Goal: Ask a question

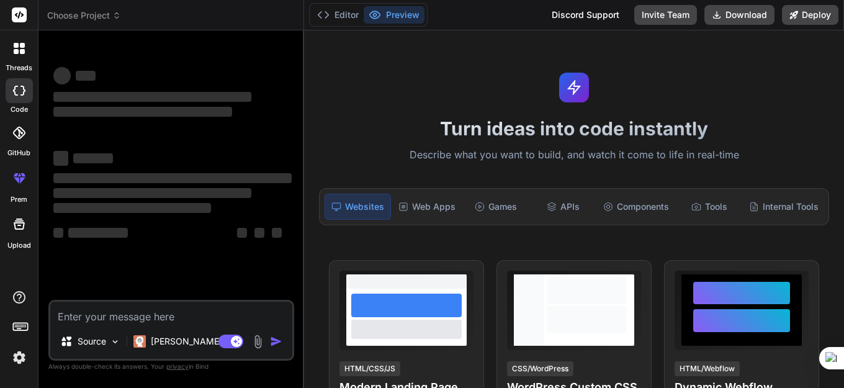
type textarea "x"
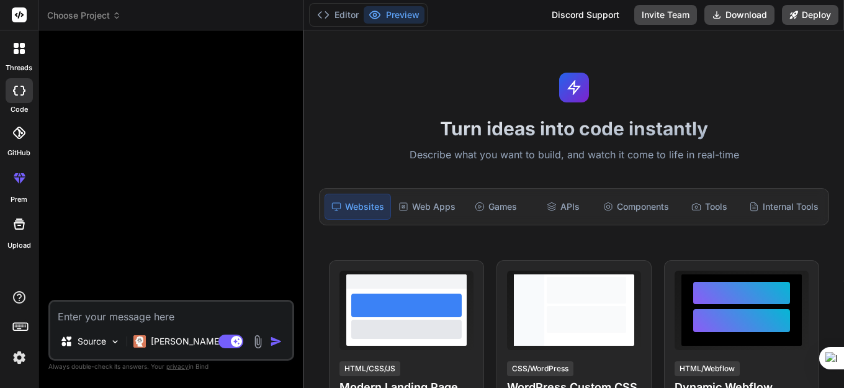
click at [154, 317] on textarea at bounding box center [171, 313] width 242 height 22
paste textarea "//+------------------------------------------------------------------+ //| RELA…"
type textarea "//+------------------------------------------------------------------+ //| RELA…"
type textarea "x"
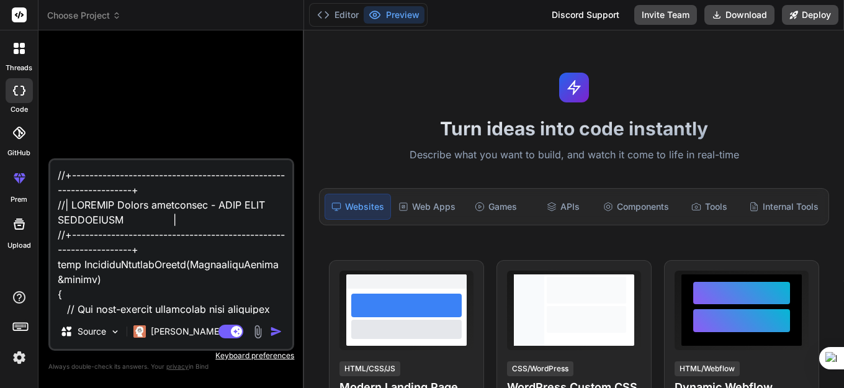
scroll to position [33577, 0]
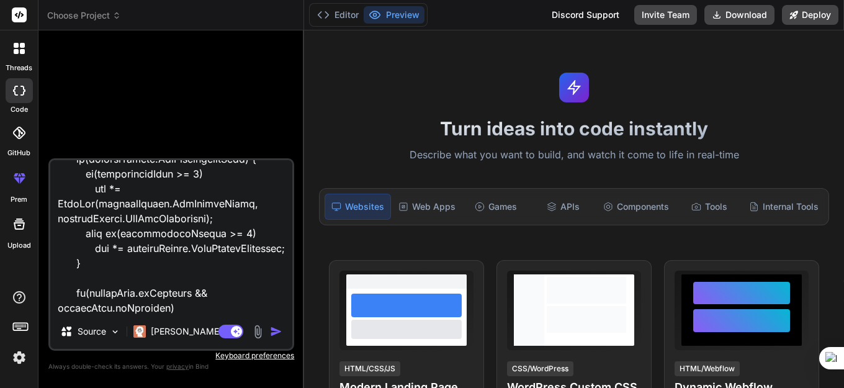
paste textarea "declaration without type SMC = KAORI VERSI TERBARU UPDATE.mq5 4 28 '&' - comma …"
type textarea "//+------------------------------------------------------------------+ //| RELA…"
type textarea "x"
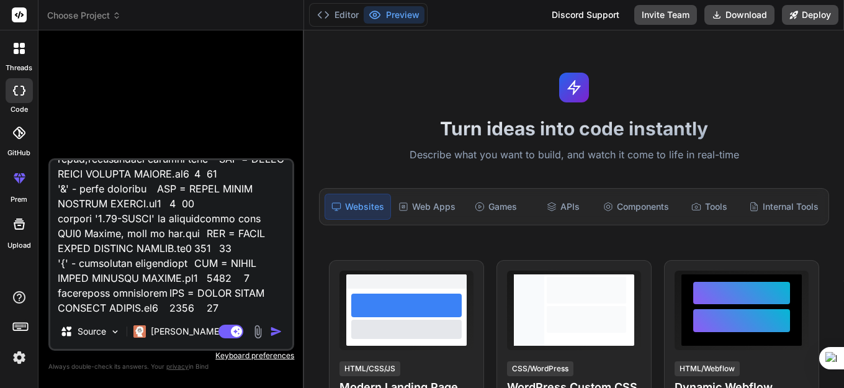
type textarea "//+------------------------------------------------------------------+ //| RELA…"
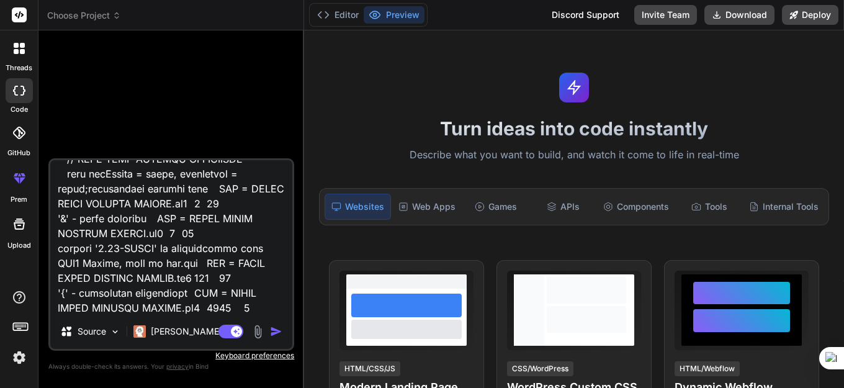
type textarea "x"
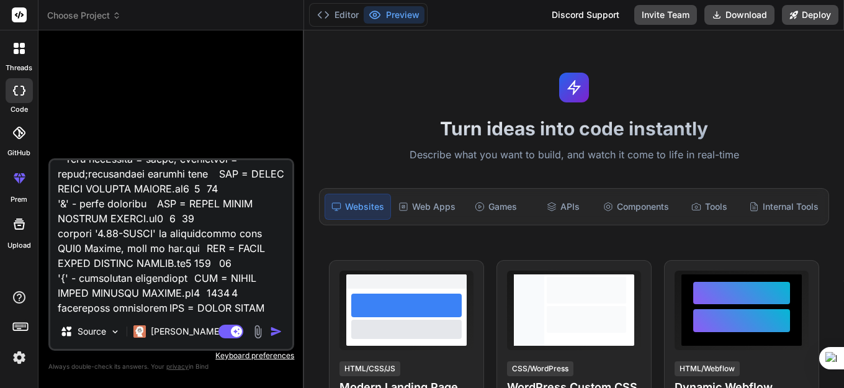
type textarea "//+------------------------------------------------------------------+ //| RELA…"
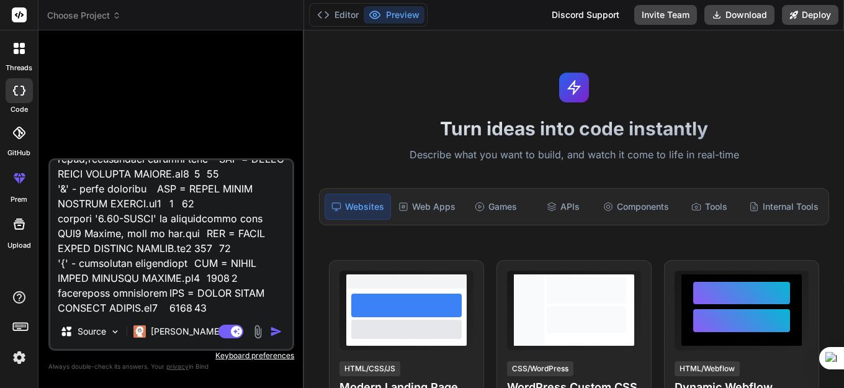
type textarea "x"
type textarea "//+------------------------------------------------------------------+ //| RELA…"
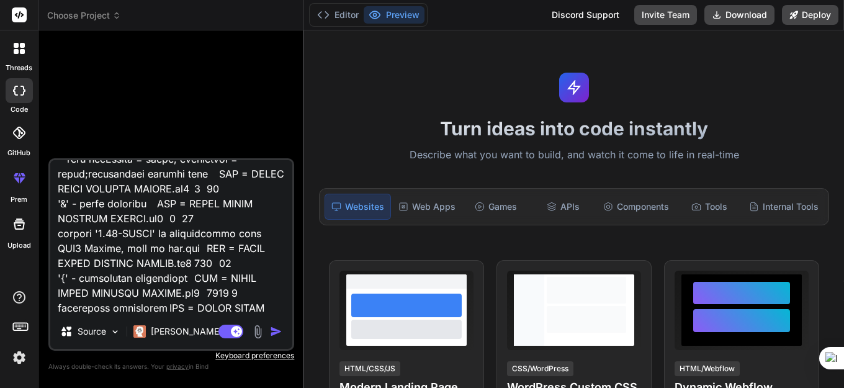
type textarea "x"
type textarea "//+------------------------------------------------------------------+ //| RELA…"
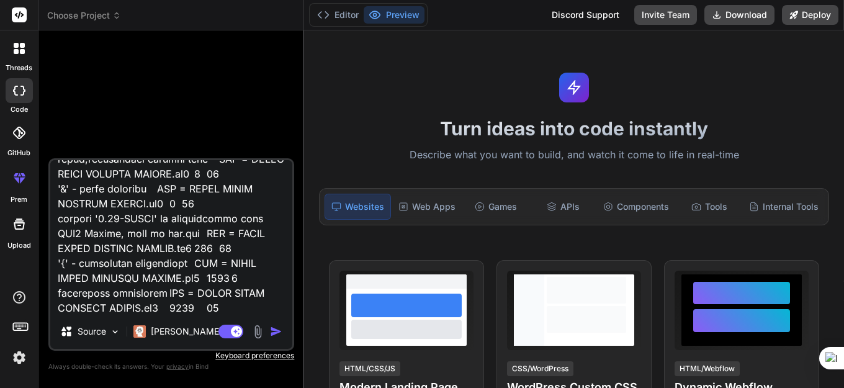
type textarea "x"
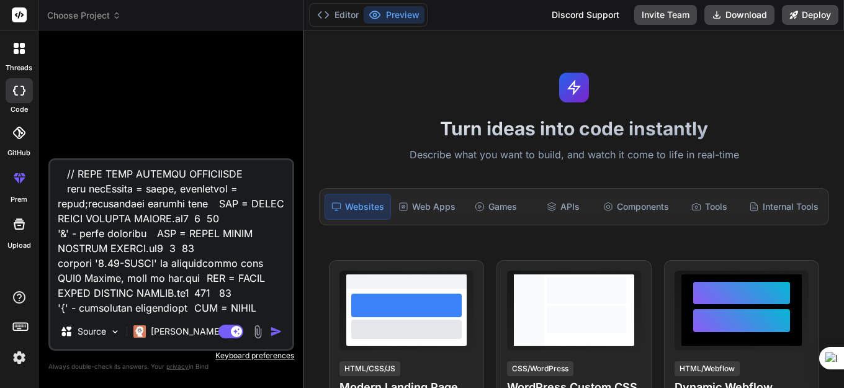
type textarea "//+------------------------------------------------------------------+ //| RELA…"
type textarea "x"
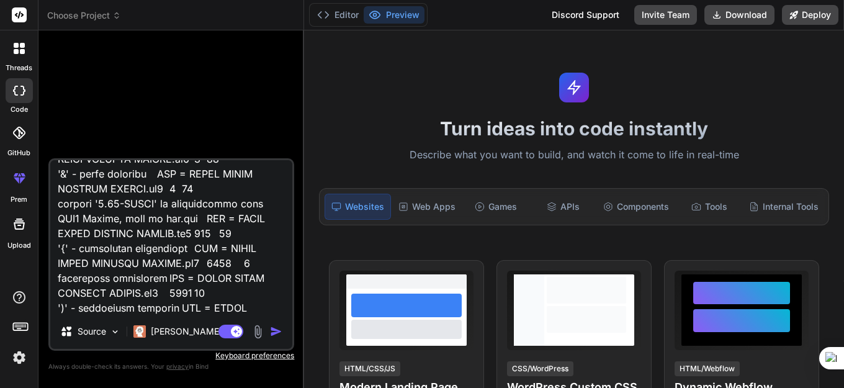
type textarea "//+------------------------------------------------------------------+ //| RELA…"
type textarea "x"
type textarea "//+------------------------------------------------------------------+ //| RELA…"
click at [274, 331] on img "button" at bounding box center [276, 331] width 12 height 12
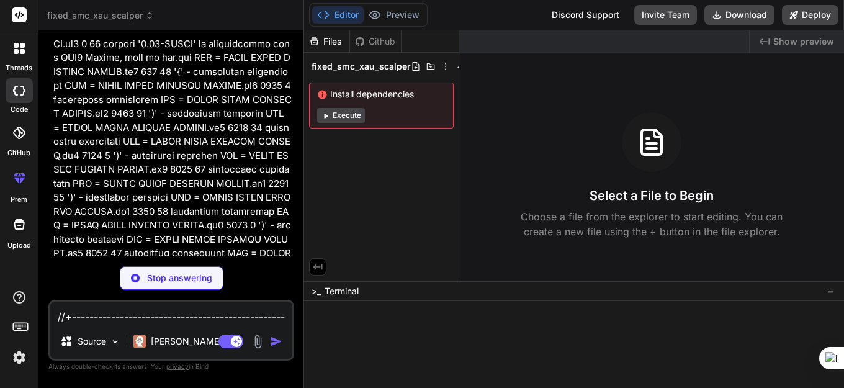
scroll to position [15481, 0]
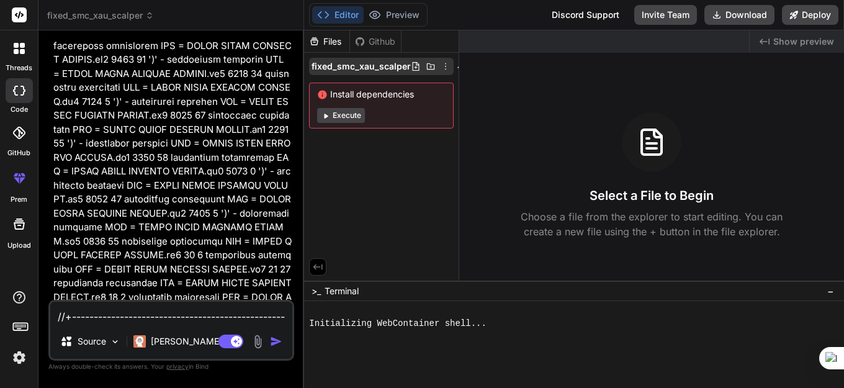
click at [385, 71] on span "fixed_smc_xau_scalper" at bounding box center [360, 66] width 99 height 12
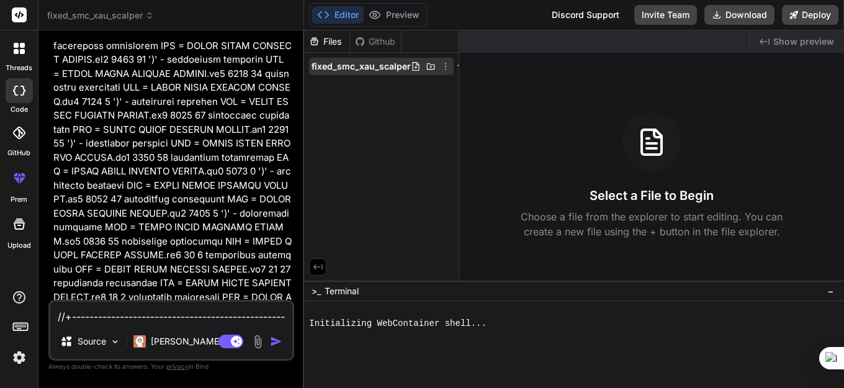
click at [360, 66] on span "fixed_smc_xau_scalper" at bounding box center [360, 66] width 99 height 12
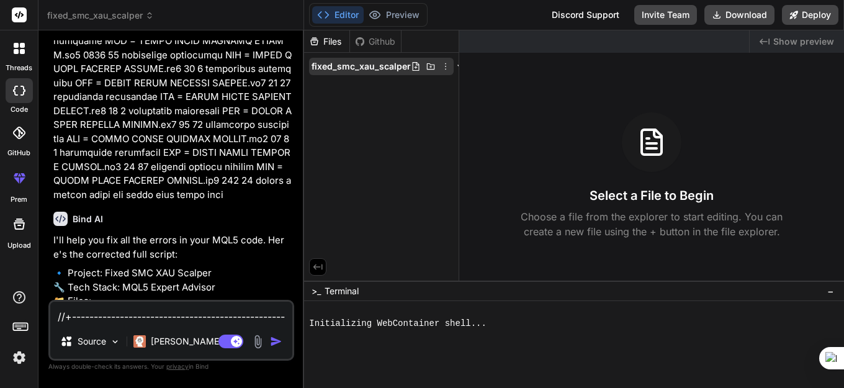
click at [370, 67] on span "fixed_smc_xau_scalper" at bounding box center [360, 66] width 99 height 12
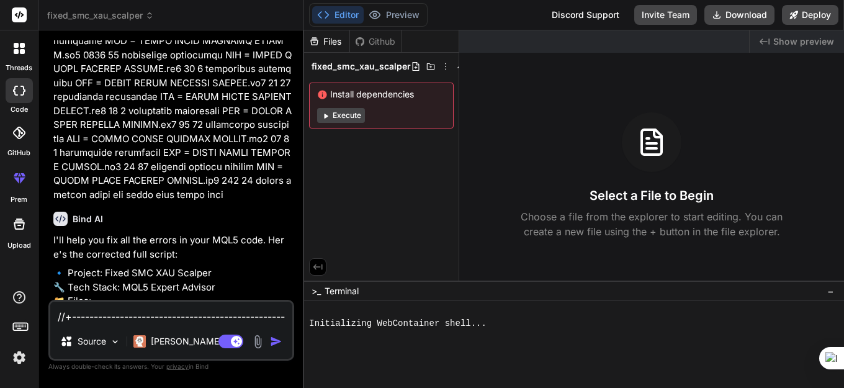
scroll to position [16073, 0]
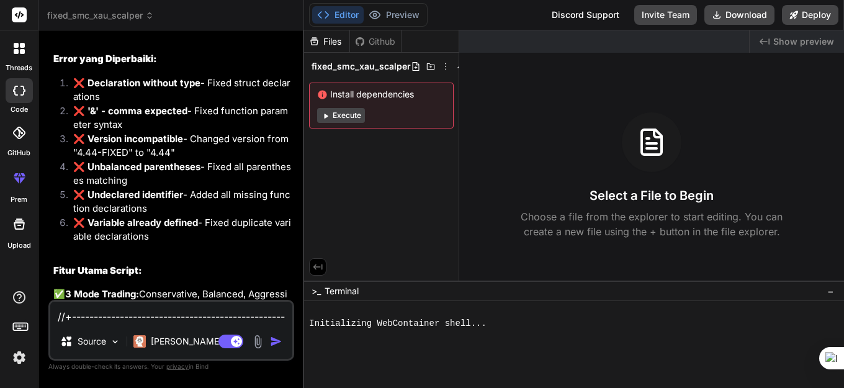
type textarea "x"
click at [377, 67] on span "fixed_smc_xau_scalper" at bounding box center [360, 66] width 99 height 12
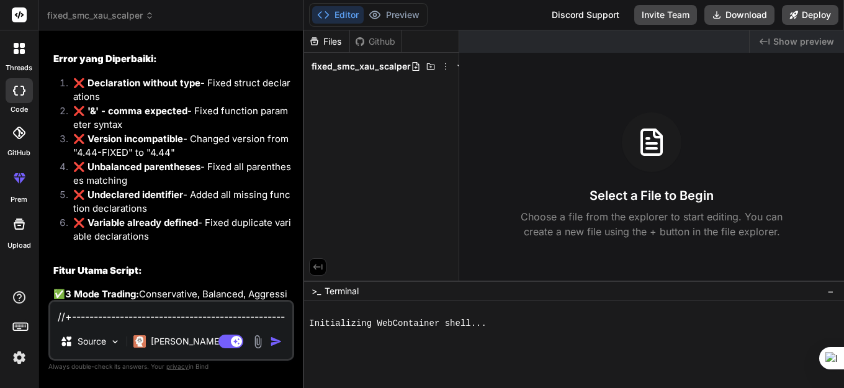
click at [377, 67] on span "fixed_smc_xau_scalper" at bounding box center [360, 66] width 99 height 12
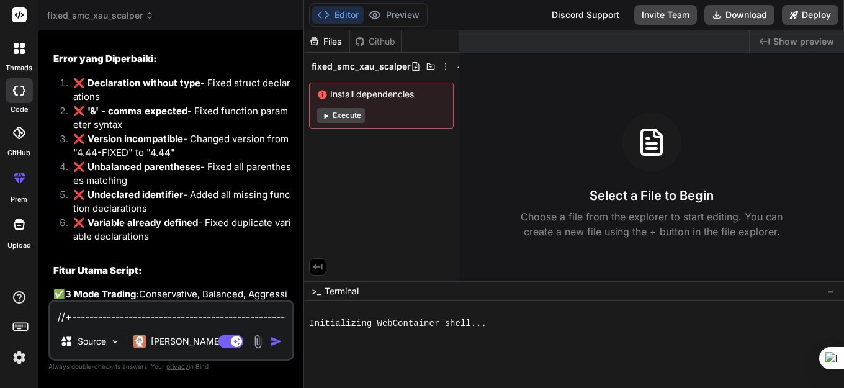
click at [377, 67] on span "fixed_smc_xau_scalper" at bounding box center [360, 66] width 99 height 12
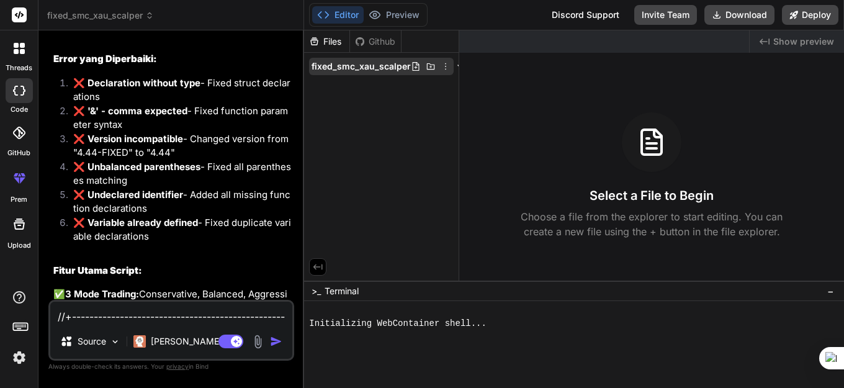
drag, startPoint x: 377, startPoint y: 67, endPoint x: 359, endPoint y: 67, distance: 17.4
click at [359, 67] on span "fixed_smc_xau_scalper" at bounding box center [360, 66] width 99 height 12
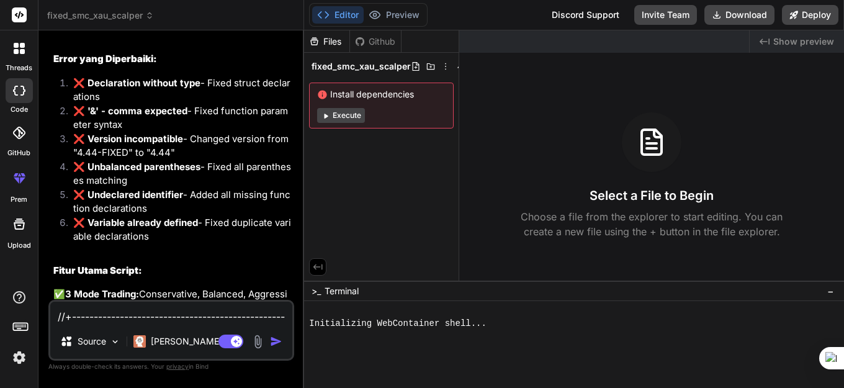
click at [119, 317] on textarea at bounding box center [171, 313] width 242 height 22
type textarea "x"
click at [95, 321] on textarea at bounding box center [171, 313] width 242 height 22
type textarea "s"
type textarea "x"
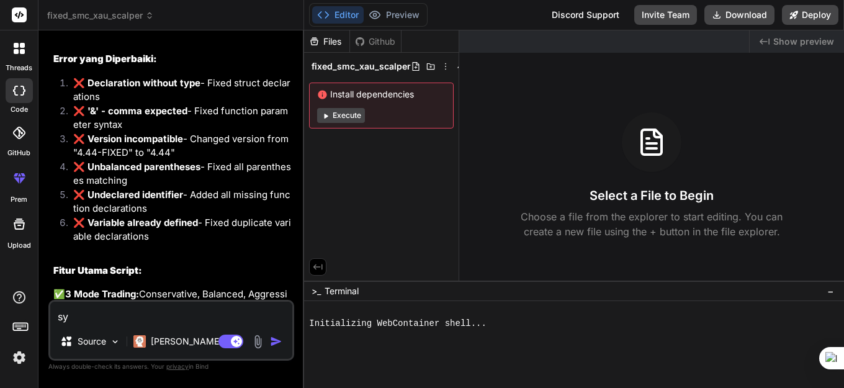
type textarea "sya"
type textarea "x"
type textarea "sya"
type textarea "x"
type textarea "sya b"
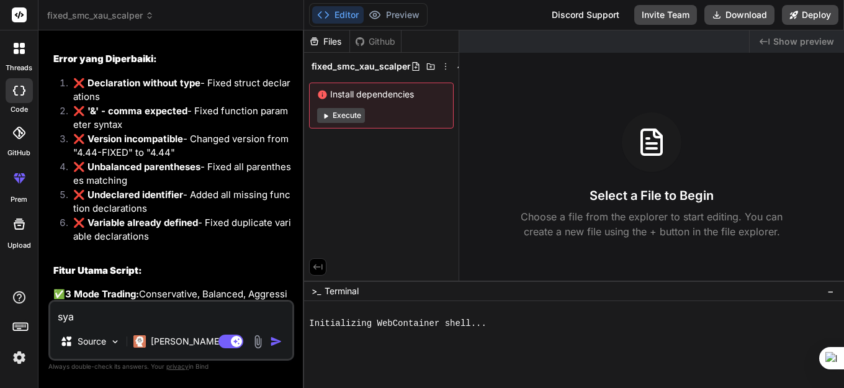
type textarea "x"
type textarea "sya bisa"
type textarea "x"
type textarea "sya bisa cop"
type textarea "x"
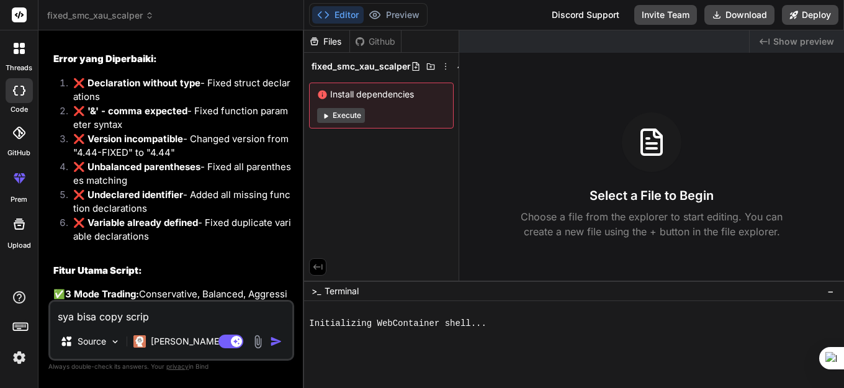
type textarea "sya bisa copy scrip"
type textarea "x"
type textarea "sya bisa copy scrip nty"
type textarea "x"
type textarea "sya bisa copy scrip ntya d"
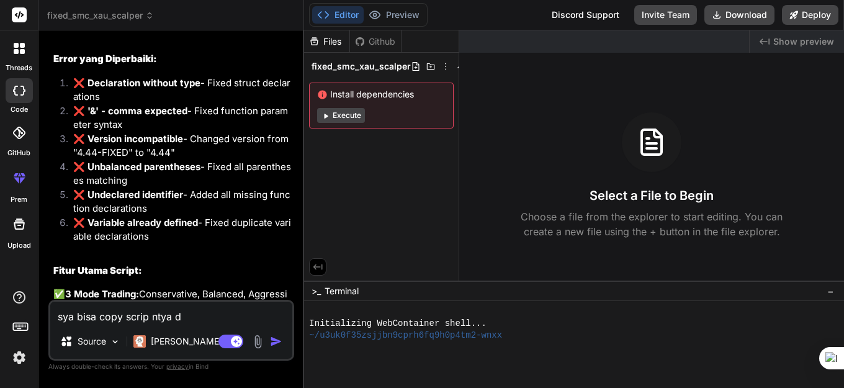
type textarea "x"
type textarea "sya bisa copy scrip ntya dimn di k"
type textarea "x"
type textarea "sya bisa copy scrip ntya dimn di ki"
type textarea "x"
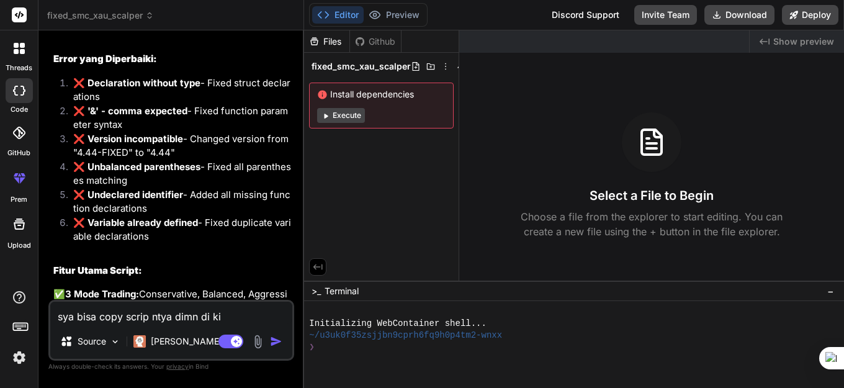
type textarea "sya bisa copy scrip ntya dimn di k"
type textarea "x"
type textarea "sya bisa copy scrip ntya dimn di ki"
type textarea "x"
type textarea "sya bisa copy scrip ntya dimn di kir"
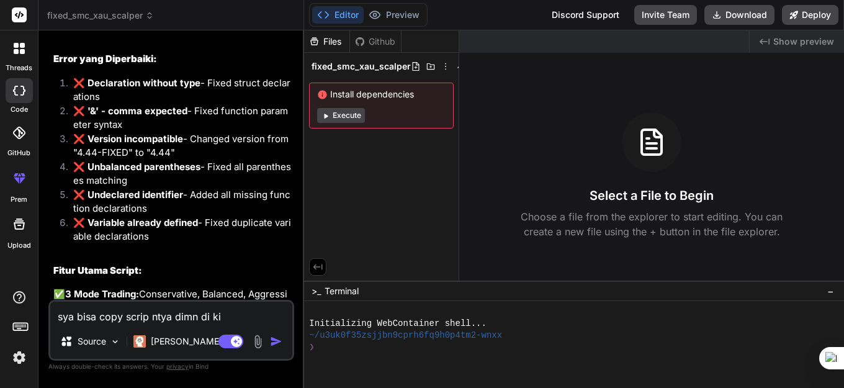
type textarea "x"
type textarea "sya bisa copy scrip ntya dimn di kiri"
type textarea "x"
type textarea "sya bisa copy scrip ntya dimn di kiri"
type textarea "x"
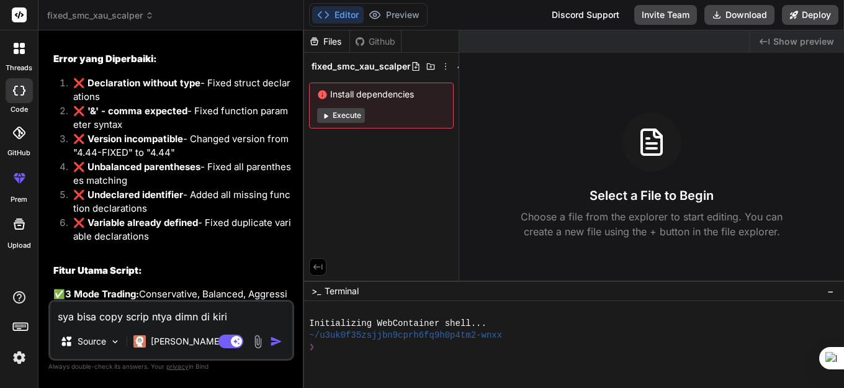
type textarea "sya bisa copy scrip ntya dimn di kiri a"
type textarea "x"
type textarea "sya bisa copy scrip ntya dimn di kiri an"
type textarea "x"
type textarea "sya bisa copy scrip ntya dimn di kiri and"
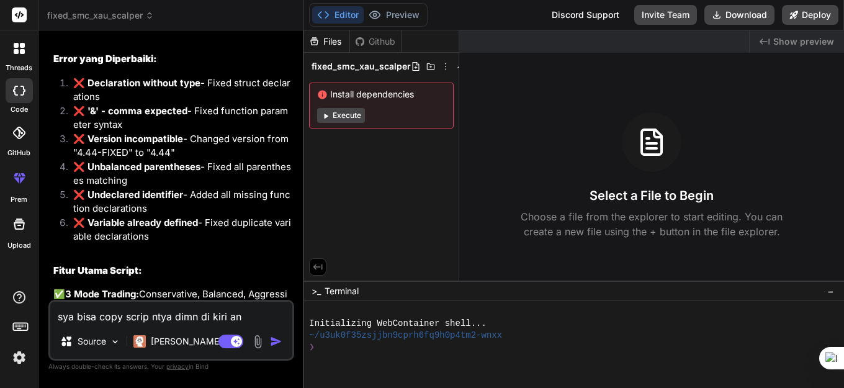
type textarea "x"
type textarea "sya bisa copy scrip ntya dimn di kiri and"
type textarea "x"
type textarea "sya bisa copy scrip ntya dimn di kiri and"
type textarea "x"
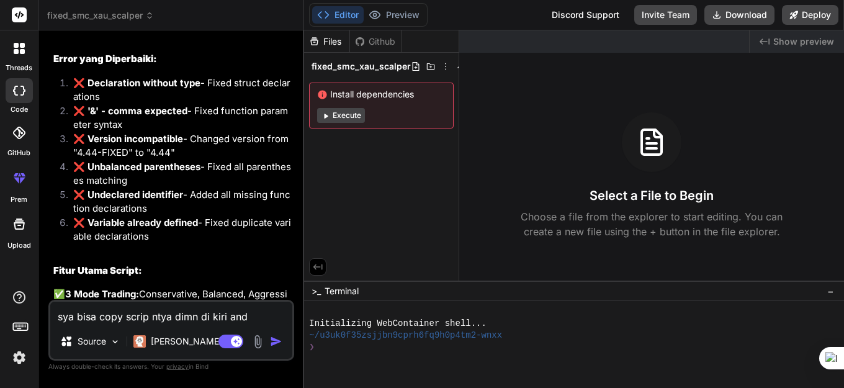
type textarea "sya bisa copy scrip ntya dimn di kiri anda"
type textarea "x"
type textarea "sya bisa copy scrip ntya dimn di kiri anda"
type textarea "x"
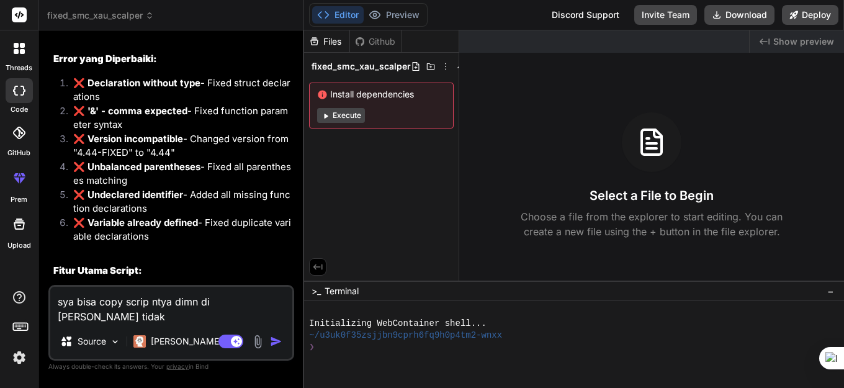
type textarea "sya bisa copy scrip ntya dimn di kiri anda tidak k"
type textarea "x"
type textarea "sya bisa copy scrip ntya dimn di kiri anda tidak keluar scrip nyya"
type textarea "x"
type textarea "sya bisa copy scrip ntya dimn di kiri anda tidak keluar scrip nyya"
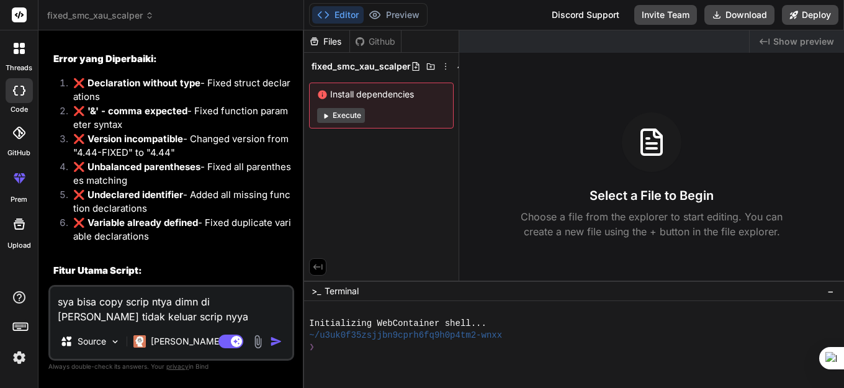
type textarea "x"
type textarea "sya bisa copy scrip ntya dimn di kiri anda tidak keluar scrip nyy"
type textarea "x"
type textarea "sya bisa copy scrip ntya dimn di kiri anda tidak keluar scrip ny"
type textarea "x"
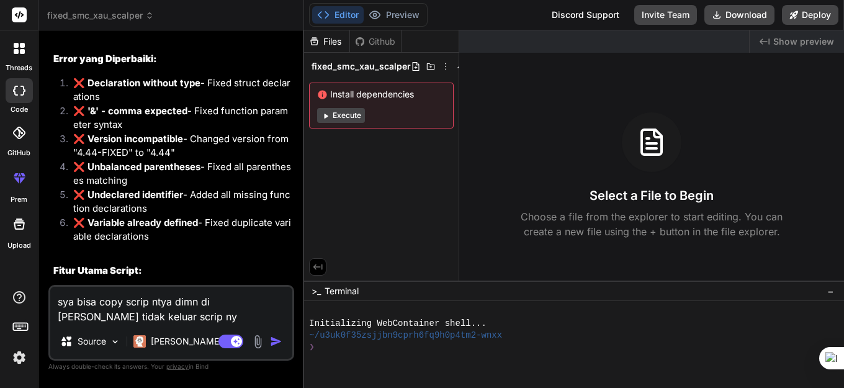
type textarea "sya bisa copy scrip ntya dimn di kiri anda tidak keluar scrip nya"
type textarea "x"
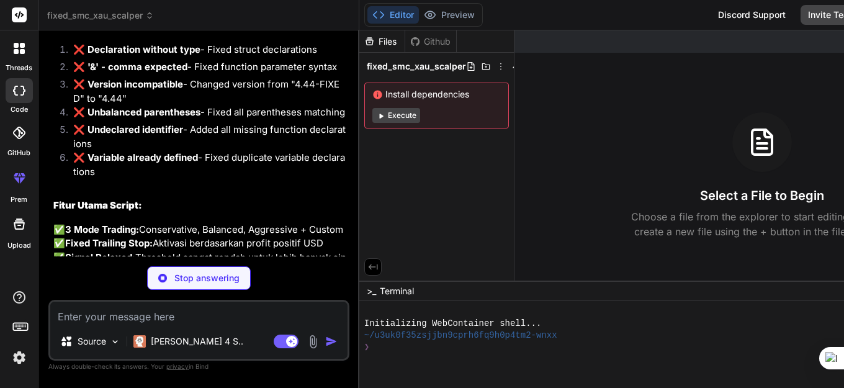
scroll to position [13305, 0]
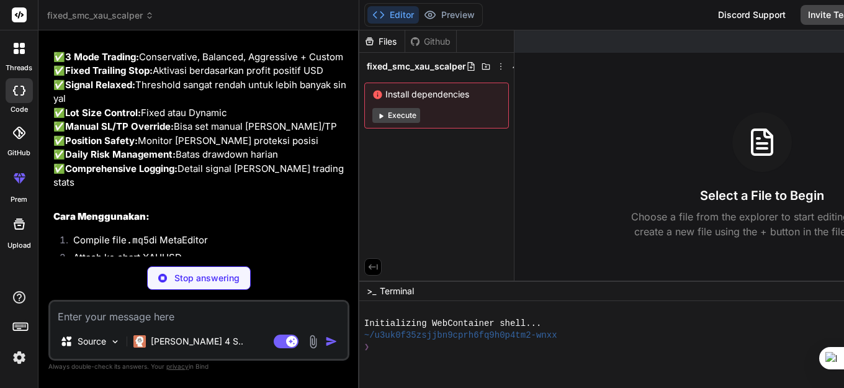
type textarea "x"
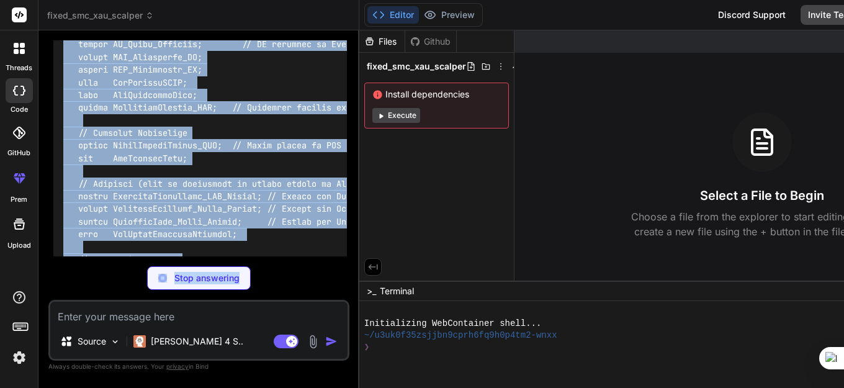
scroll to position [14750, 0]
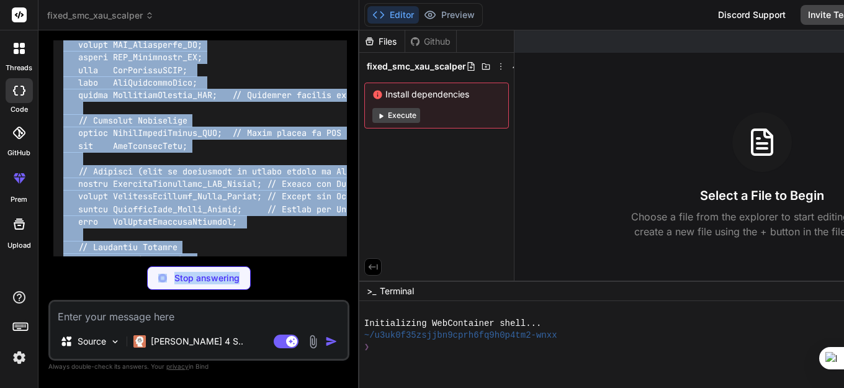
drag, startPoint x: 107, startPoint y: 74, endPoint x: 282, endPoint y: 300, distance: 285.7
click at [282, 300] on div "You Bind AI I'll help you fix all the errors in your MQL5 code. Here's the corr…" at bounding box center [198, 213] width 301 height 347
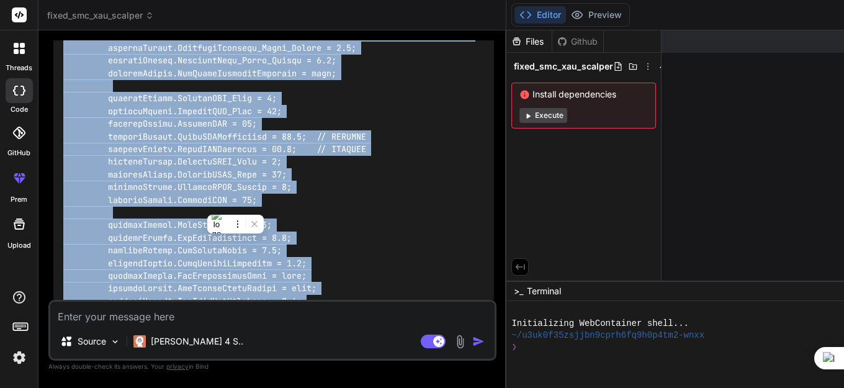
scroll to position [12969, 0]
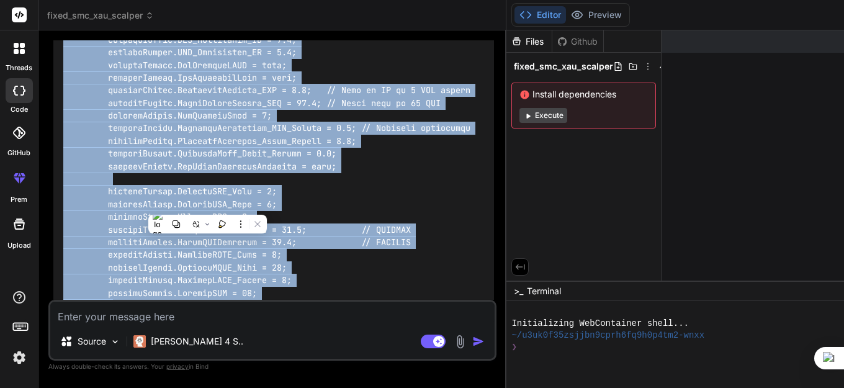
copy div "//+------------------------------------------------------------------+ //| SMC …"
type textarea "x"
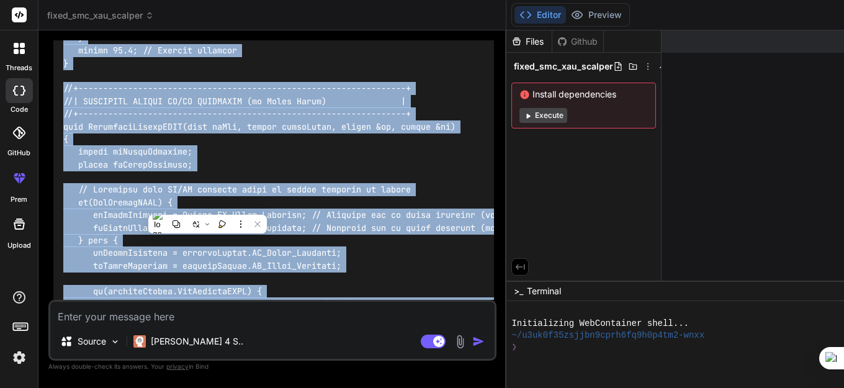
scroll to position [18242, 0]
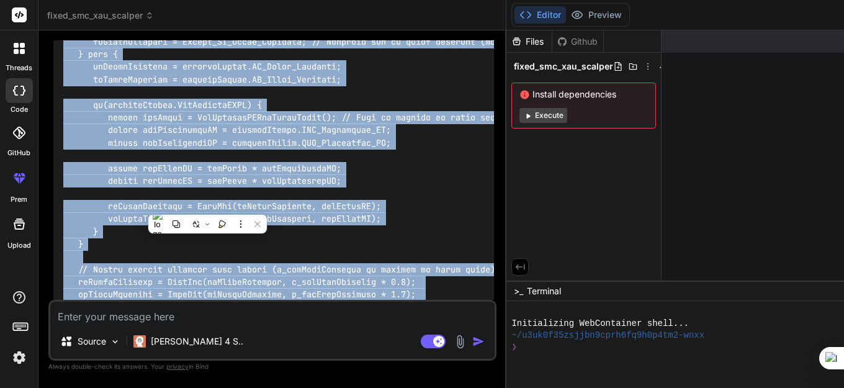
copy div "//+------------------------------------------------------------------+ //| SMC …"
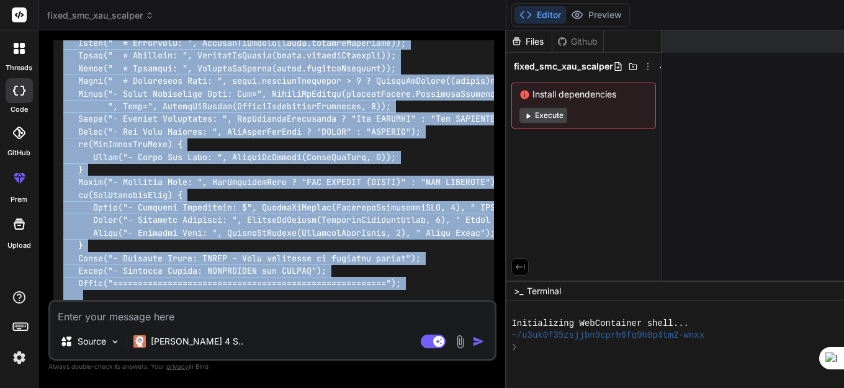
scroll to position [30627, 0]
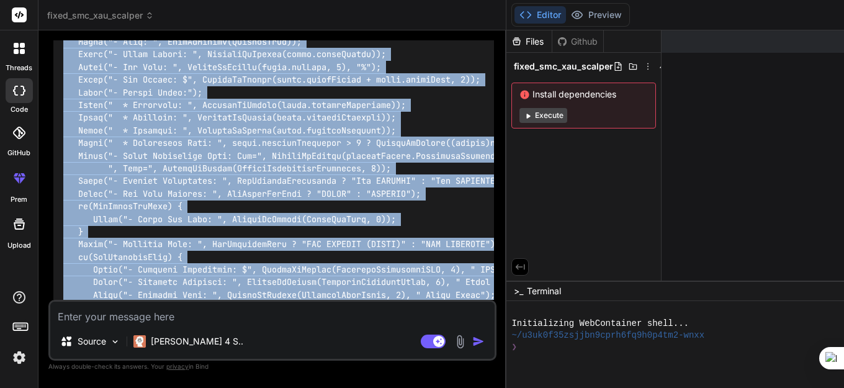
copy code "//+------------------------------------------------------------------+ //| SMC …"
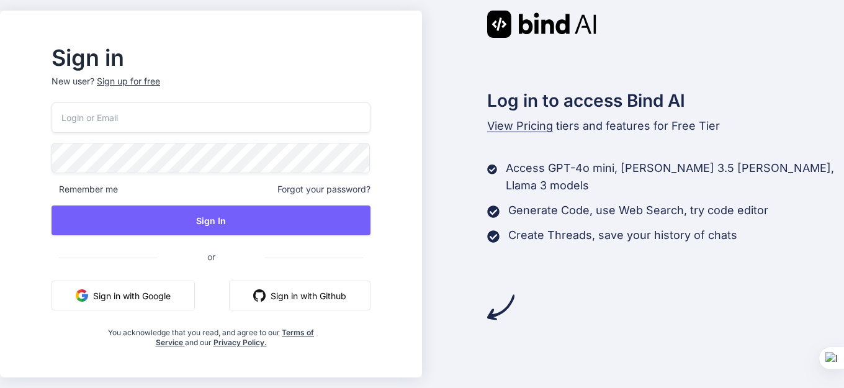
click at [130, 299] on button "Sign in with Google" at bounding box center [122, 295] width 143 height 30
click at [154, 295] on button "Sign in with Google" at bounding box center [122, 295] width 143 height 30
click at [145, 293] on button "Sign in with Google" at bounding box center [122, 295] width 143 height 30
